Goal: Information Seeking & Learning: Learn about a topic

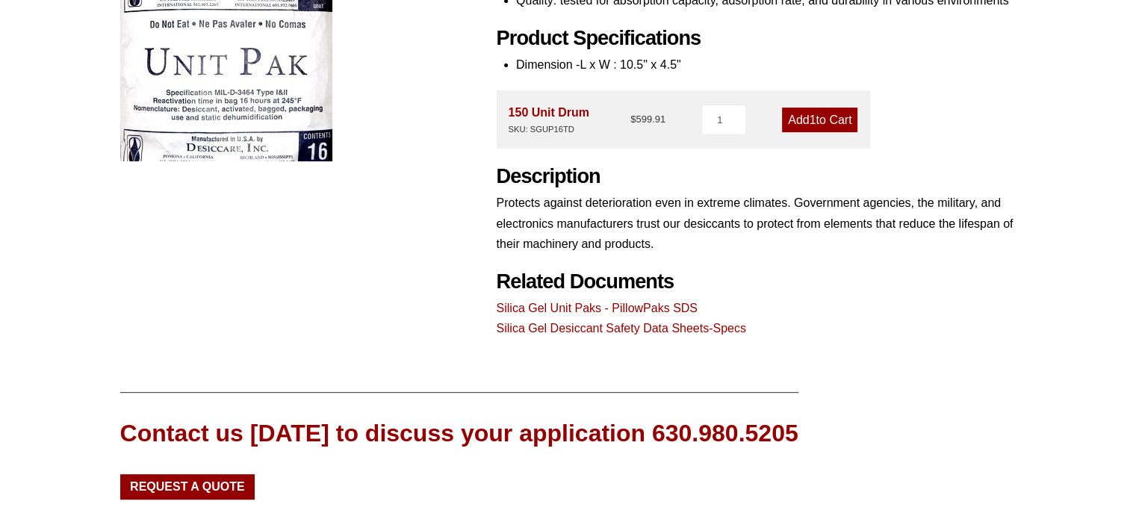
scroll to position [267, 0]
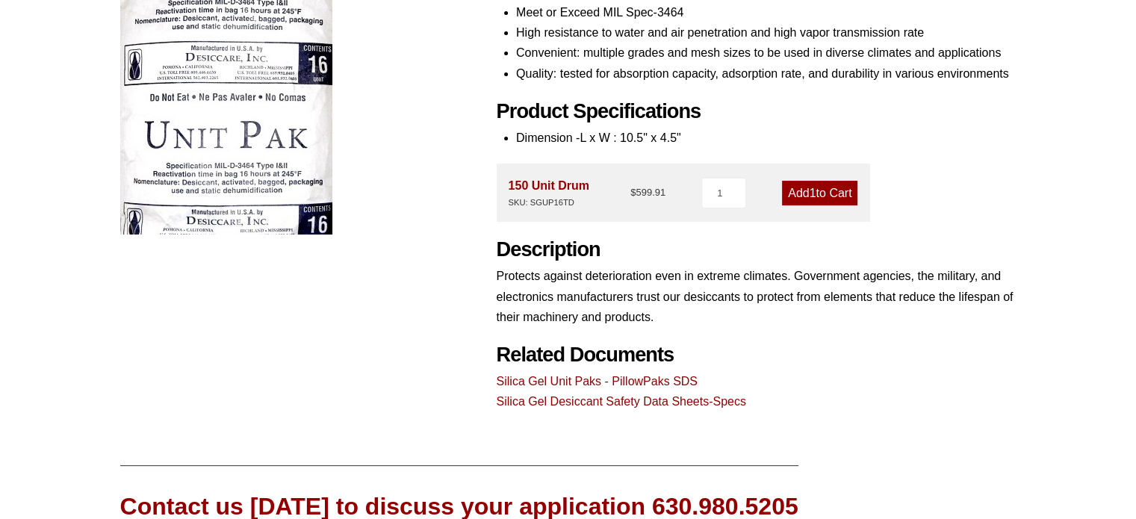
click at [622, 403] on link "Silica Gel Desiccant Safety Data Sheets-Specs" at bounding box center [622, 401] width 250 height 13
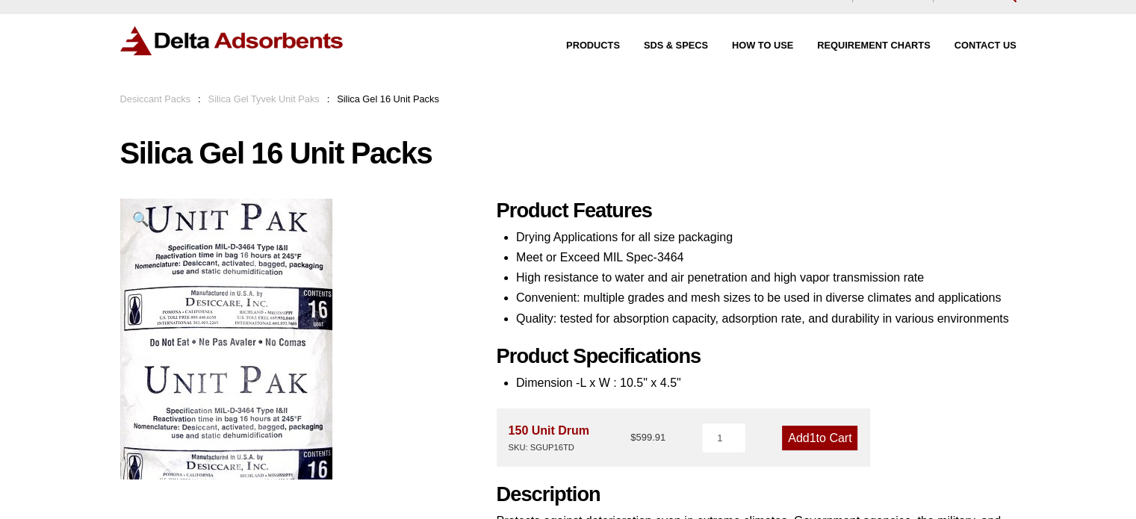
scroll to position [9, 0]
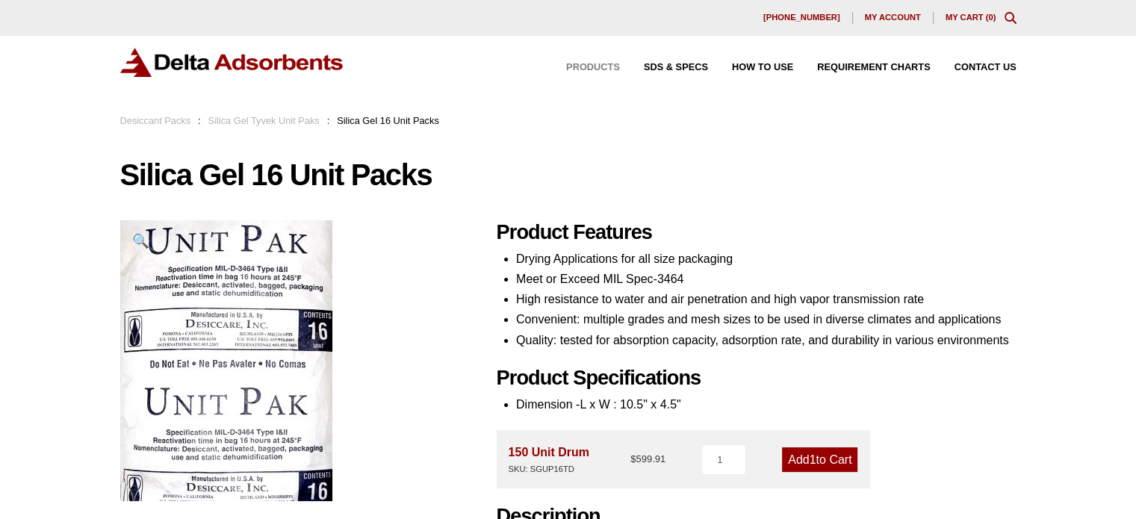
click at [583, 68] on span "Products" at bounding box center [593, 68] width 54 height 10
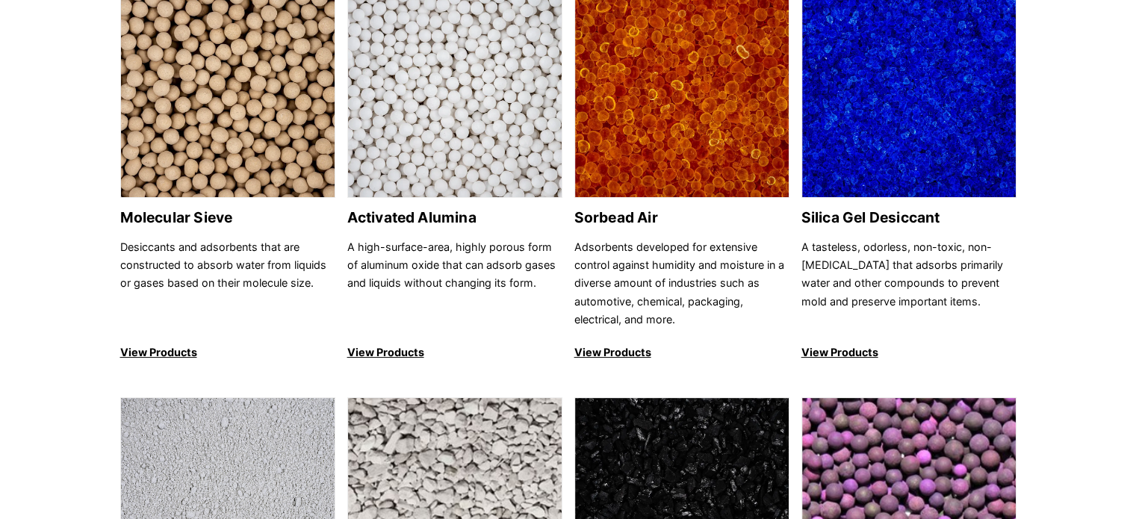
scroll to position [186, 0]
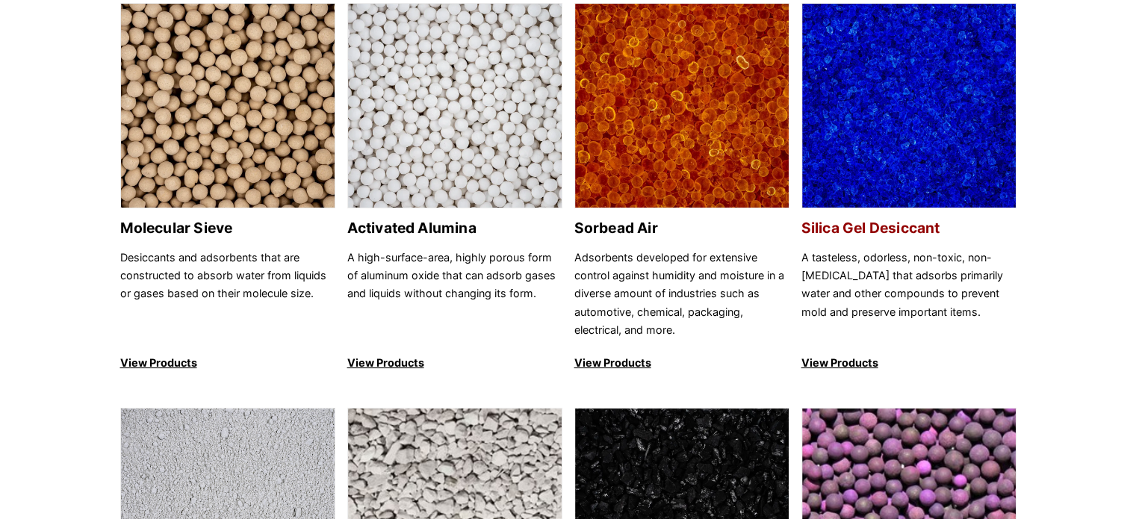
click at [861, 227] on h2 "Silica Gel Desiccant" at bounding box center [909, 228] width 215 height 17
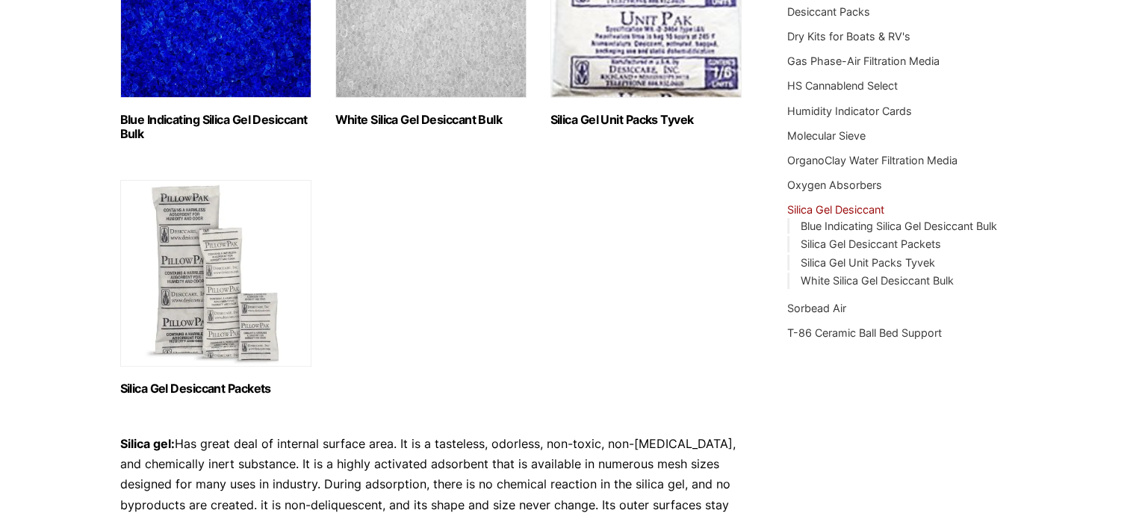
scroll to position [380, 0]
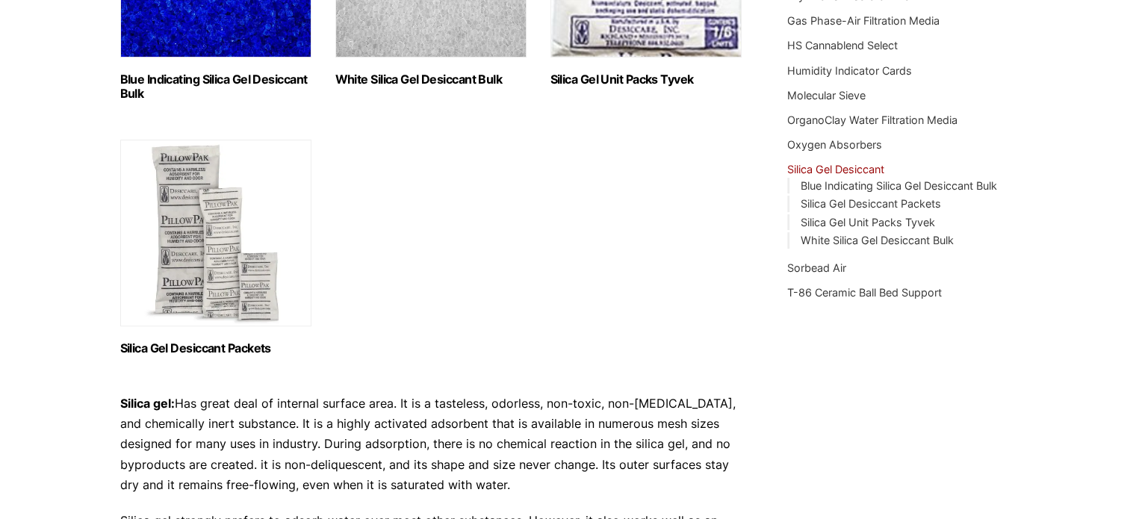
click at [206, 292] on img "Visit product category Silica Gel Desiccant Packets" at bounding box center [215, 233] width 191 height 187
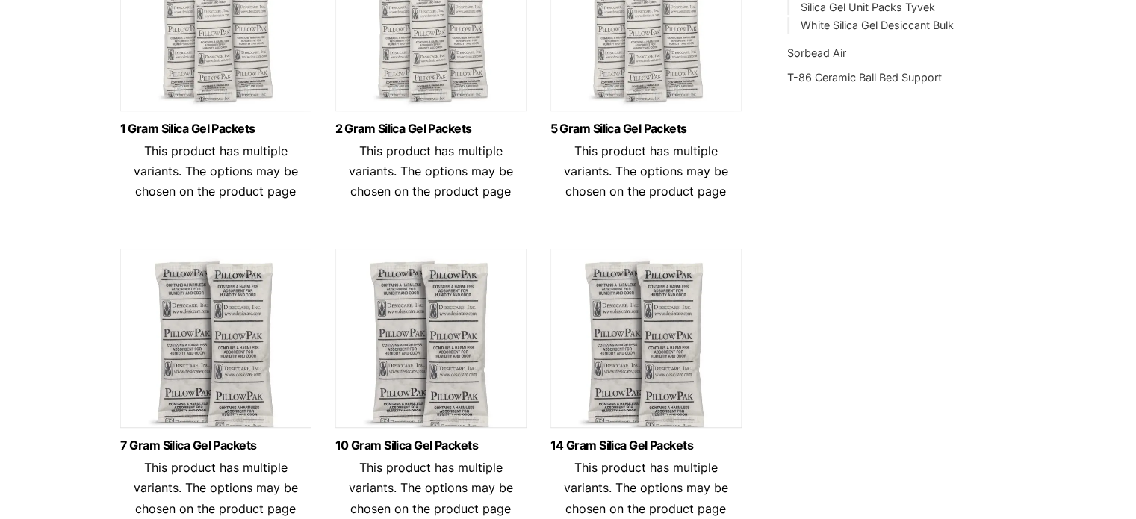
scroll to position [612, 0]
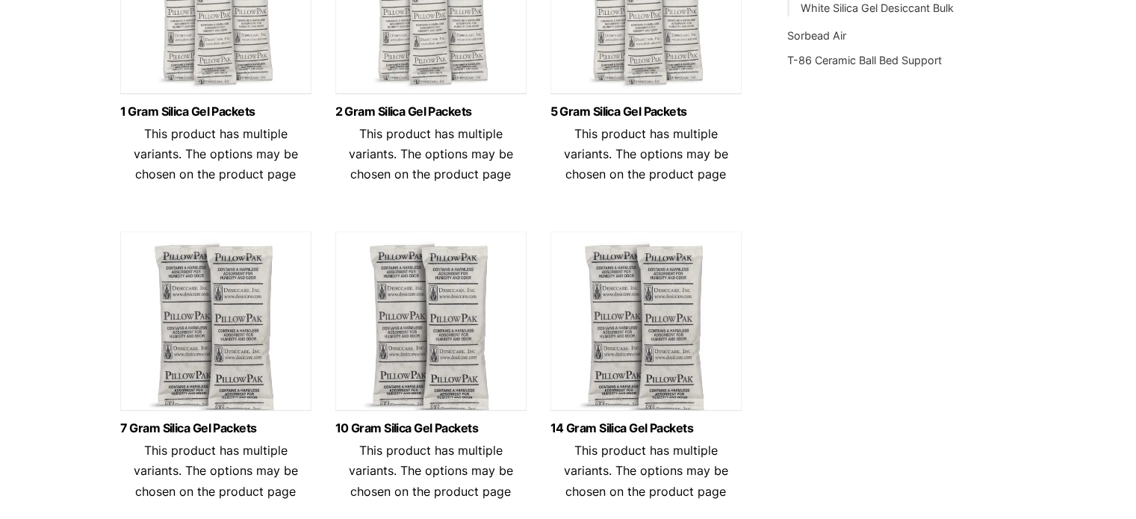
click at [641, 439] on h3 "14 Gram Silica Gel Packets" at bounding box center [646, 431] width 191 height 19
click at [633, 433] on link "14 Gram Silica Gel Packets" at bounding box center [646, 428] width 191 height 13
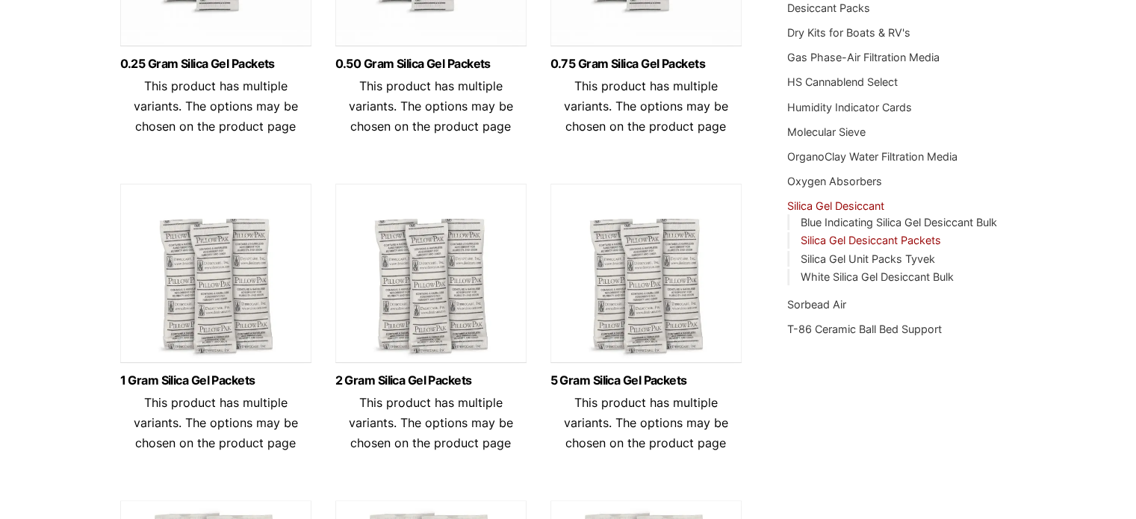
scroll to position [347, 0]
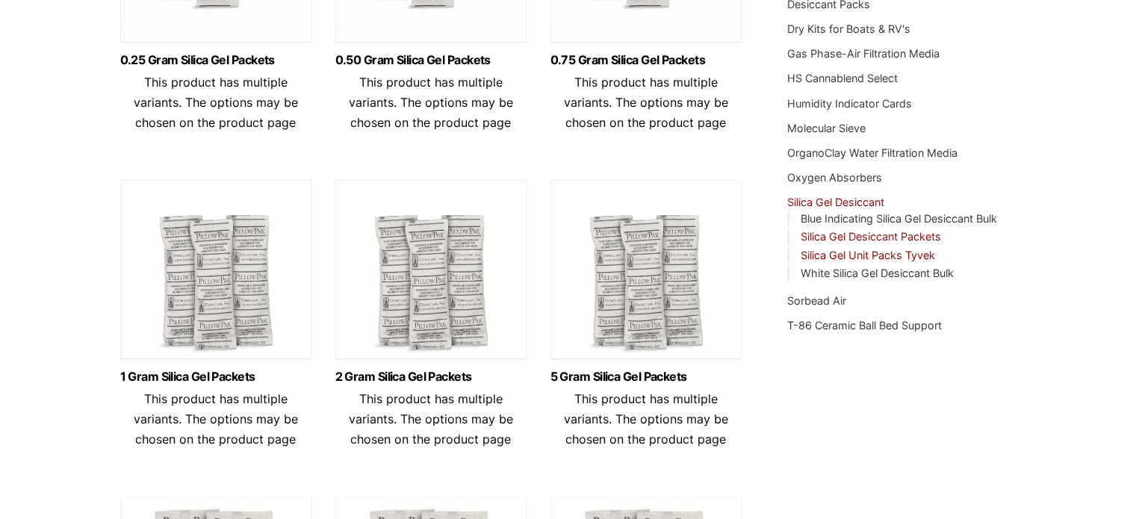
click at [885, 251] on link "Silica Gel Unit Packs Tyvek" at bounding box center [867, 255] width 134 height 13
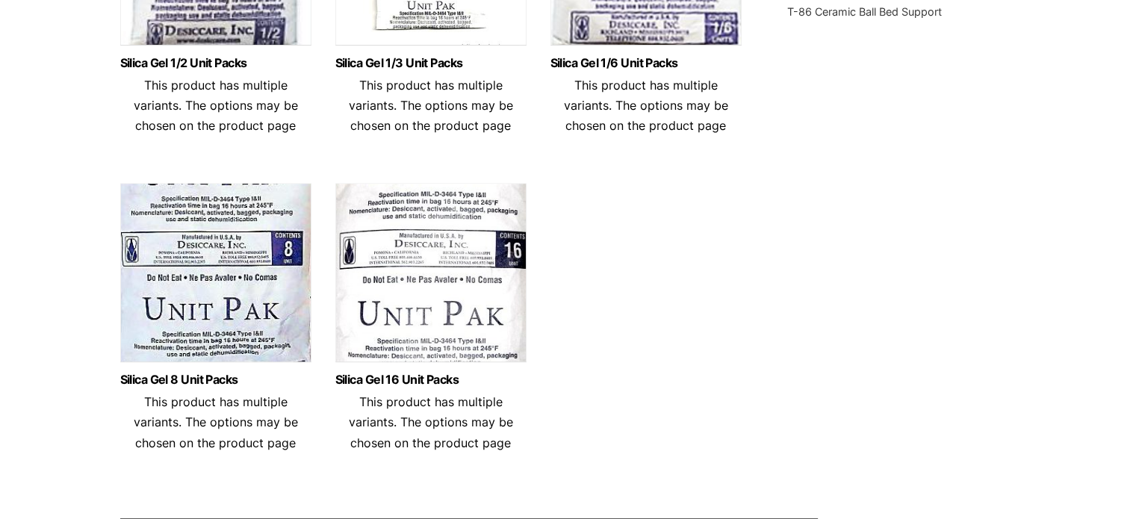
scroll to position [669, 0]
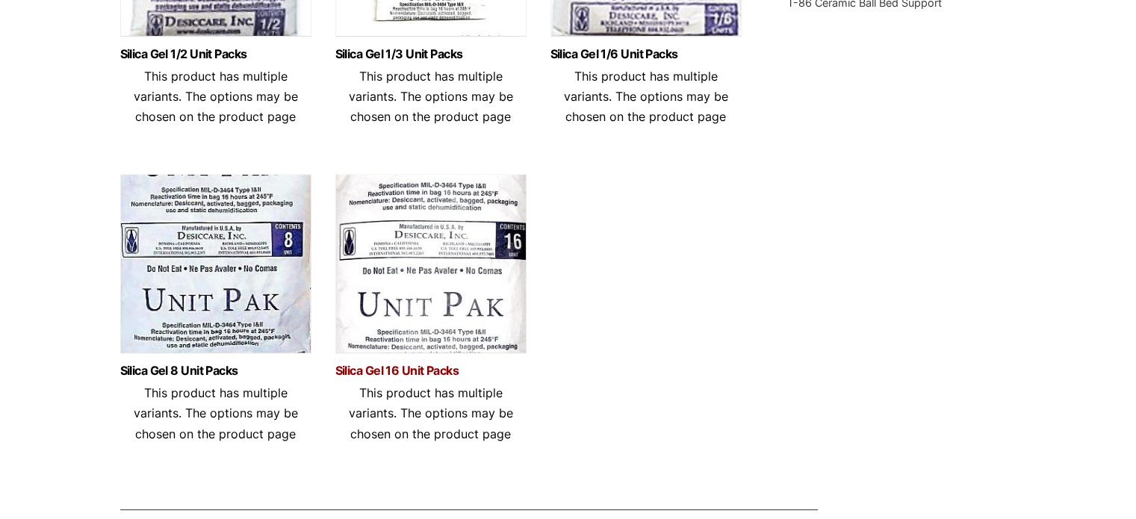
click at [388, 365] on link "Silica Gel 16 Unit Packs" at bounding box center [430, 371] width 191 height 13
